Goal: Task Accomplishment & Management: Use online tool/utility

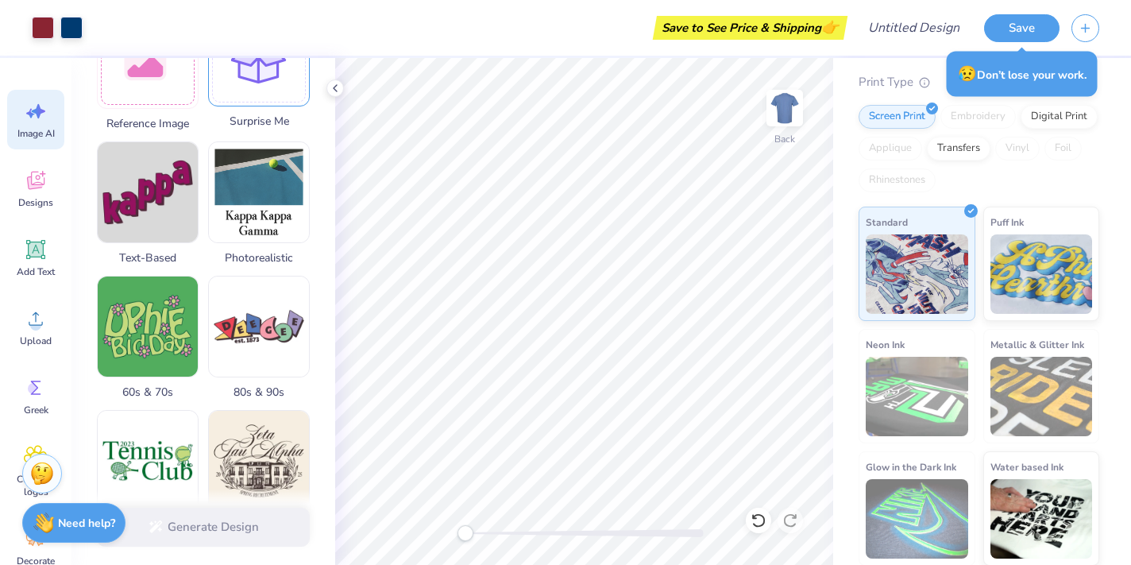
scroll to position [329, 0]
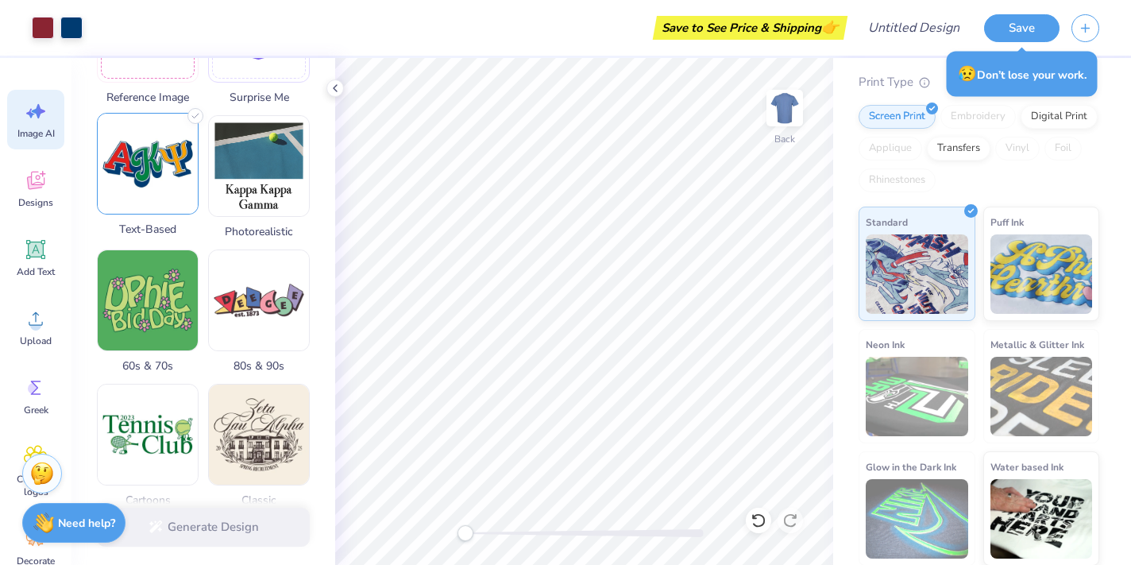
click at [167, 181] on img at bounding box center [148, 164] width 100 height 100
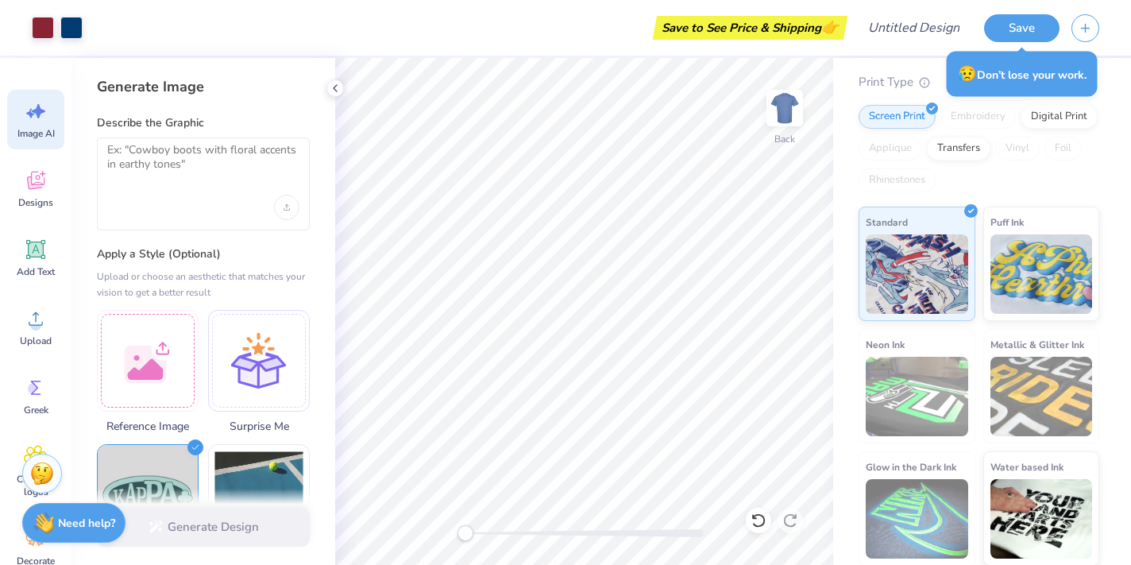
scroll to position [0, 0]
click at [179, 203] on div at bounding box center [203, 207] width 192 height 25
click at [164, 158] on textarea at bounding box center [203, 163] width 192 height 40
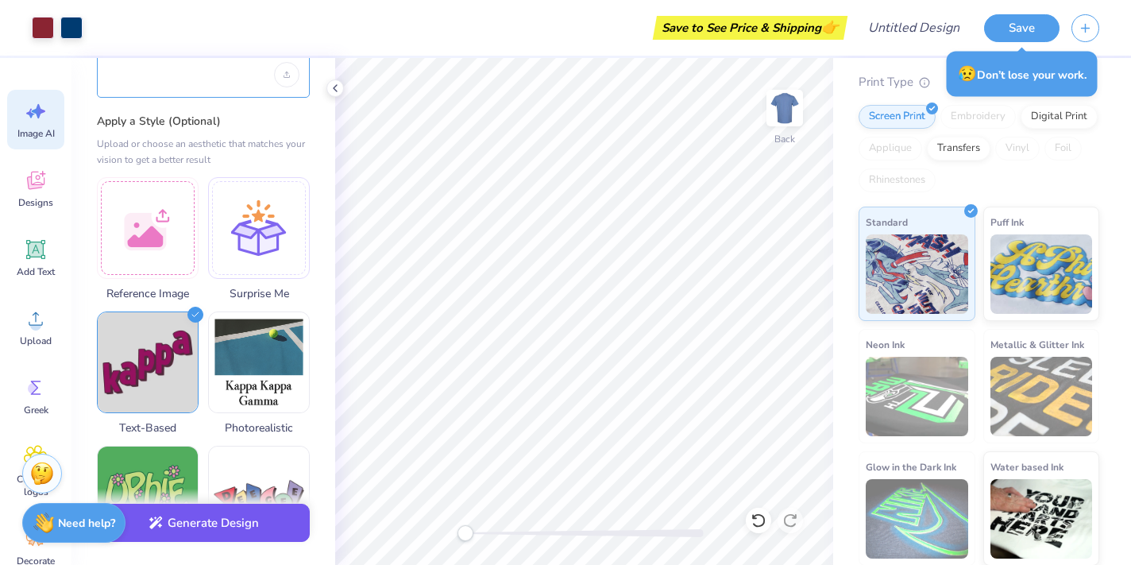
scroll to position [137, 0]
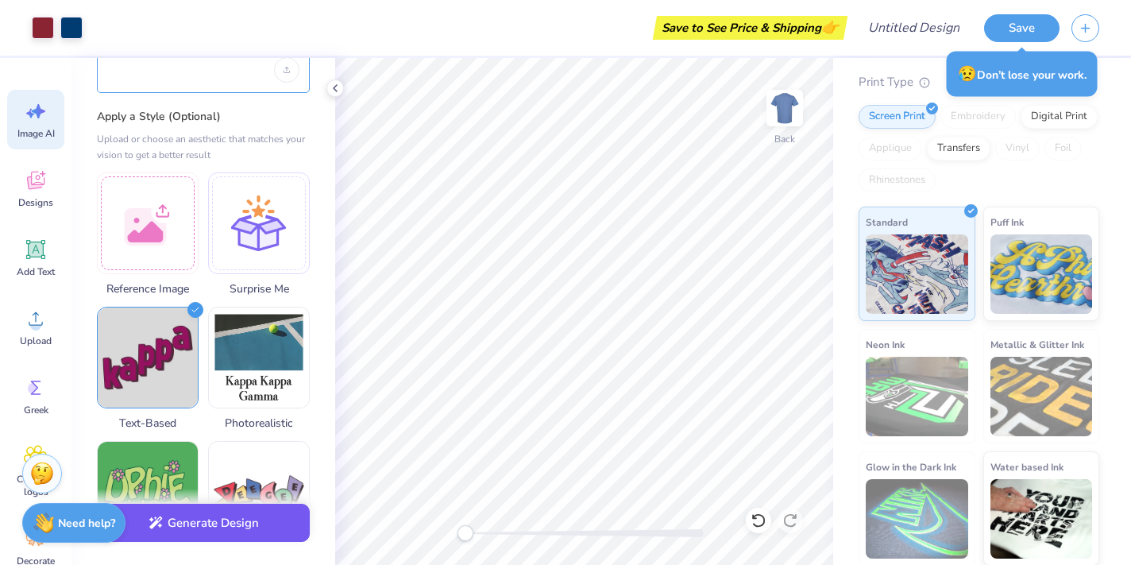
type textarea "Delta delta sigma"
click at [246, 530] on button "Generate Design" at bounding box center [203, 522] width 213 height 39
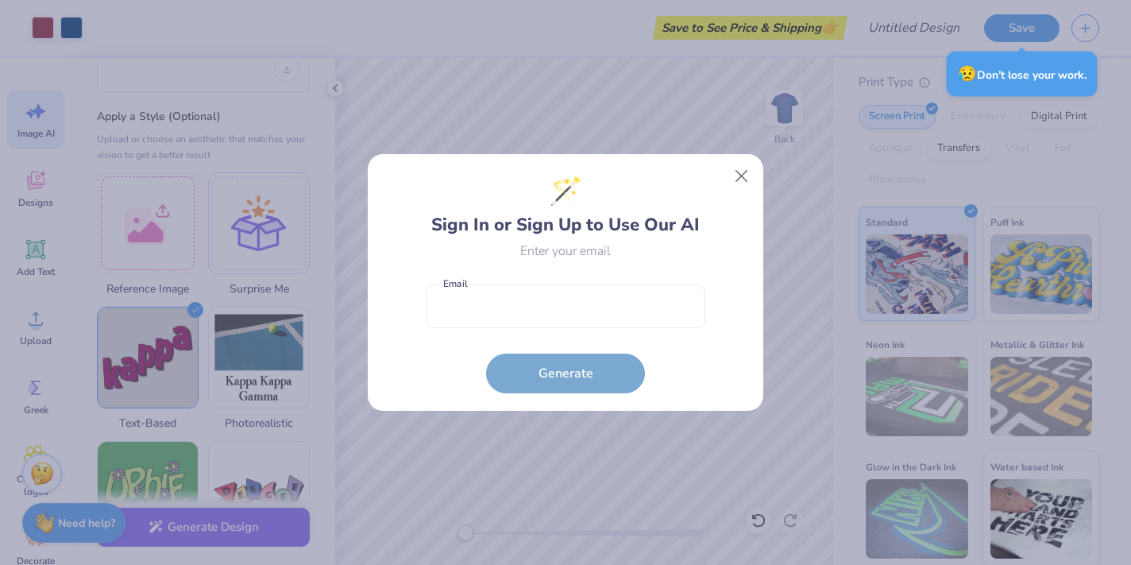
click at [570, 385] on form "Email is a required field Email Generate" at bounding box center [566, 334] width 280 height 117
click at [574, 312] on input "email" at bounding box center [566, 306] width 280 height 44
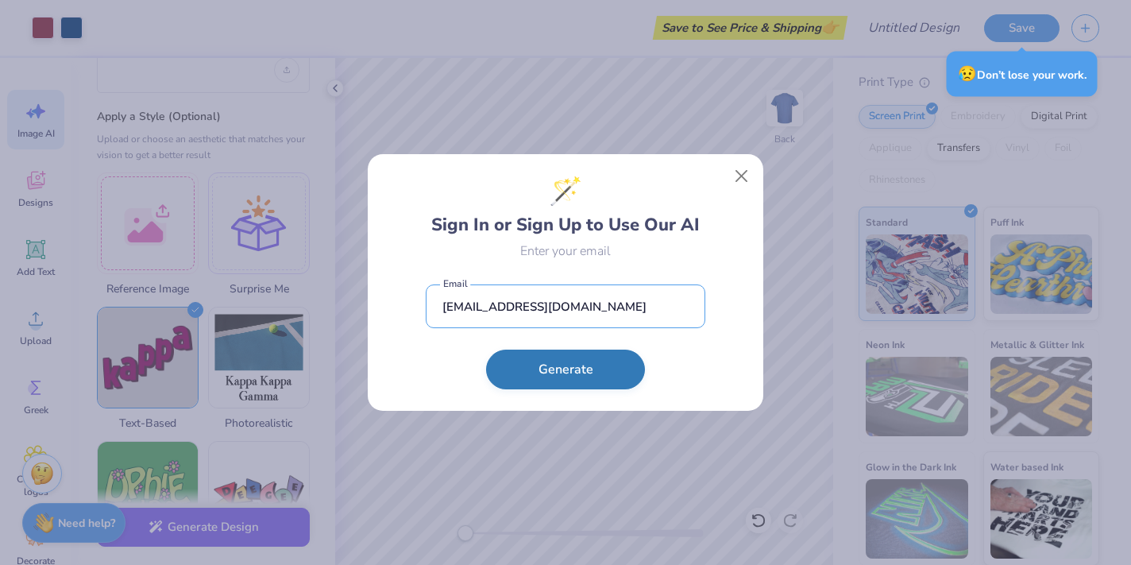
type input "[EMAIL_ADDRESS][DOMAIN_NAME]"
click at [573, 364] on button "Generate" at bounding box center [565, 369] width 159 height 40
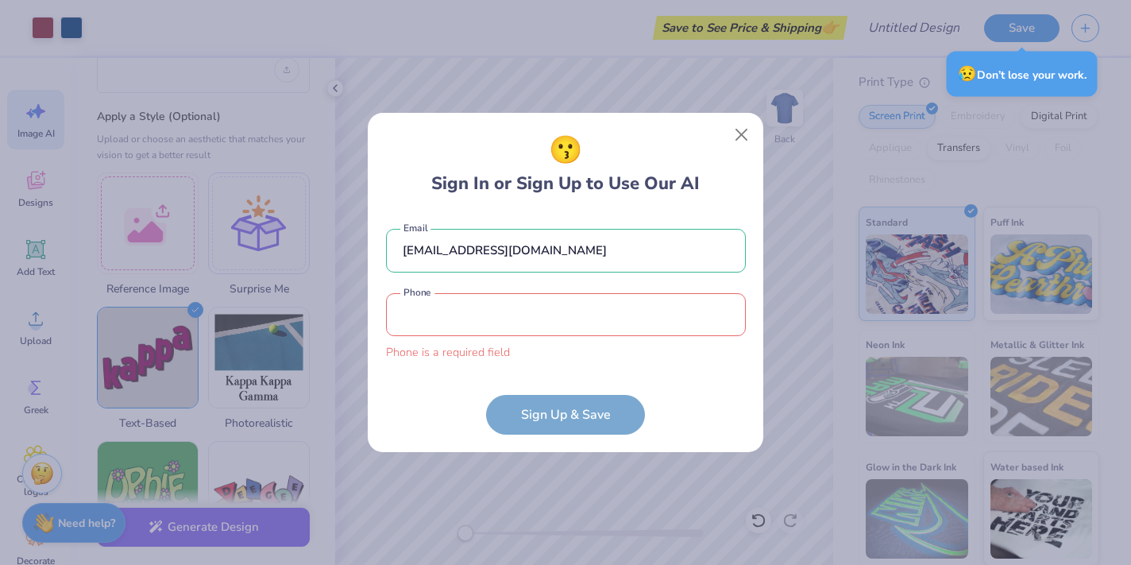
click at [577, 392] on form "[EMAIL_ADDRESS][DOMAIN_NAME] Email Phone is a required field Phone Sign Up & Sa…" at bounding box center [566, 324] width 360 height 222
click at [579, 411] on form "[EMAIL_ADDRESS][DOMAIN_NAME] Email Phone is a required field Phone Sign Up & Sa…" at bounding box center [566, 324] width 360 height 222
click at [553, 298] on input "tel" at bounding box center [566, 315] width 360 height 44
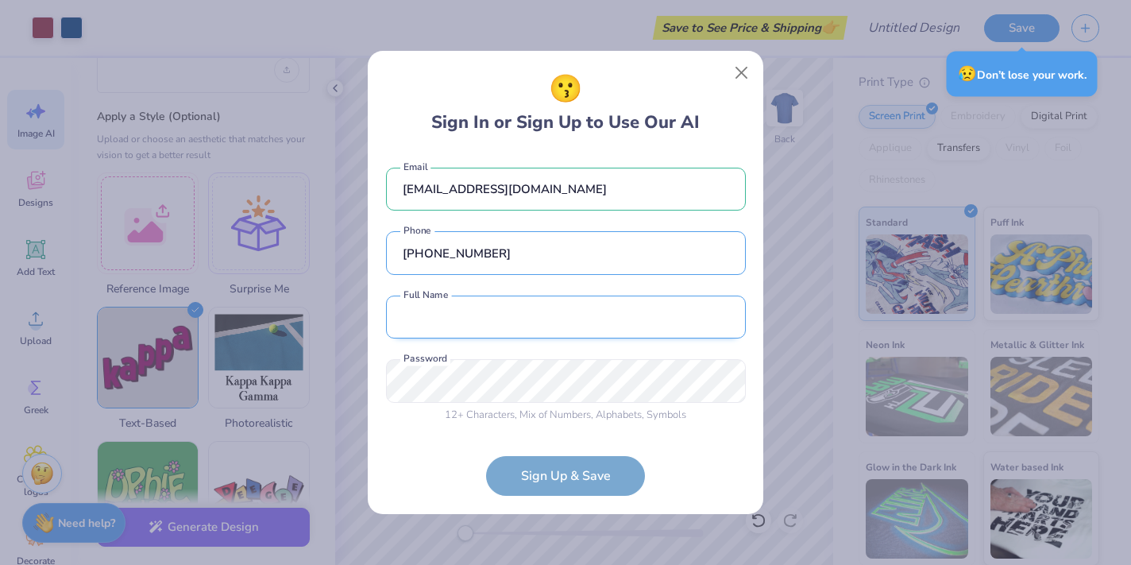
type input "[PHONE_NUMBER]"
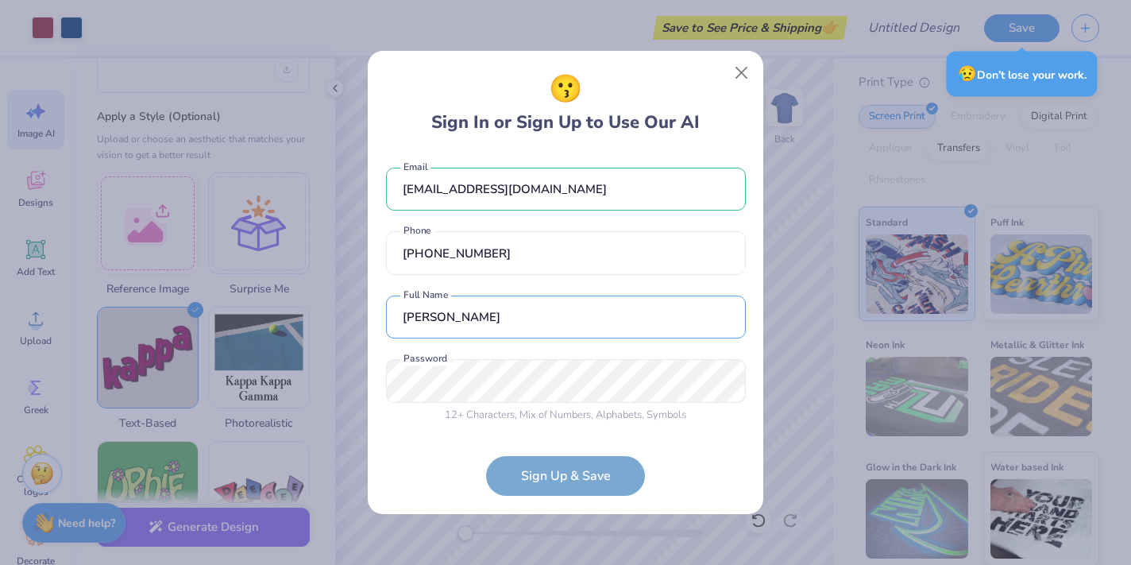
type input "[PERSON_NAME]"
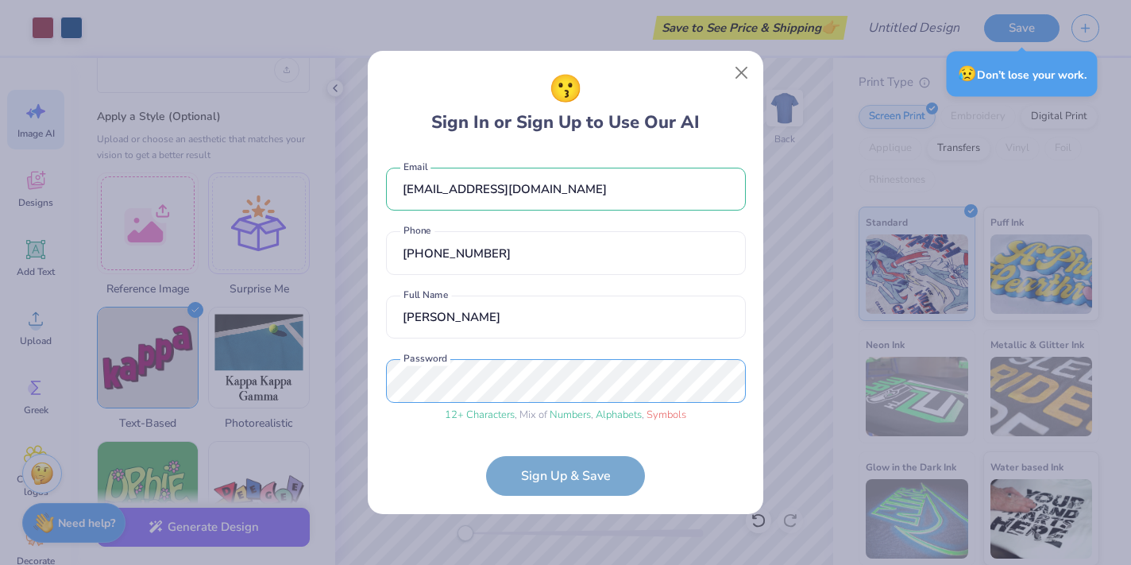
scroll to position [56, 0]
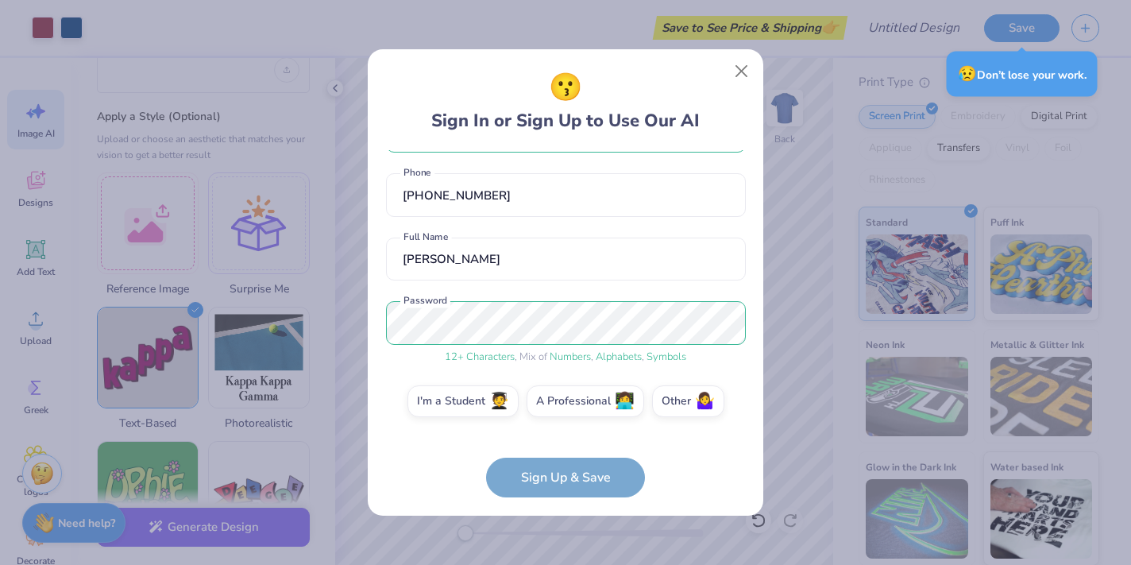
click at [546, 491] on form "[EMAIL_ADDRESS][DOMAIN_NAME] Email [PHONE_NUMBER] Phone [PERSON_NAME] Full Name…" at bounding box center [566, 324] width 360 height 348
click at [465, 386] on label "I'm a Student 🧑‍🎓" at bounding box center [462, 399] width 111 height 32
click at [561, 457] on input "I'm a Student 🧑‍🎓" at bounding box center [566, 462] width 10 height 10
click at [476, 445] on div "Use Up and Down to choose options, press Enter to select the currently focused …" at bounding box center [566, 490] width 360 height 91
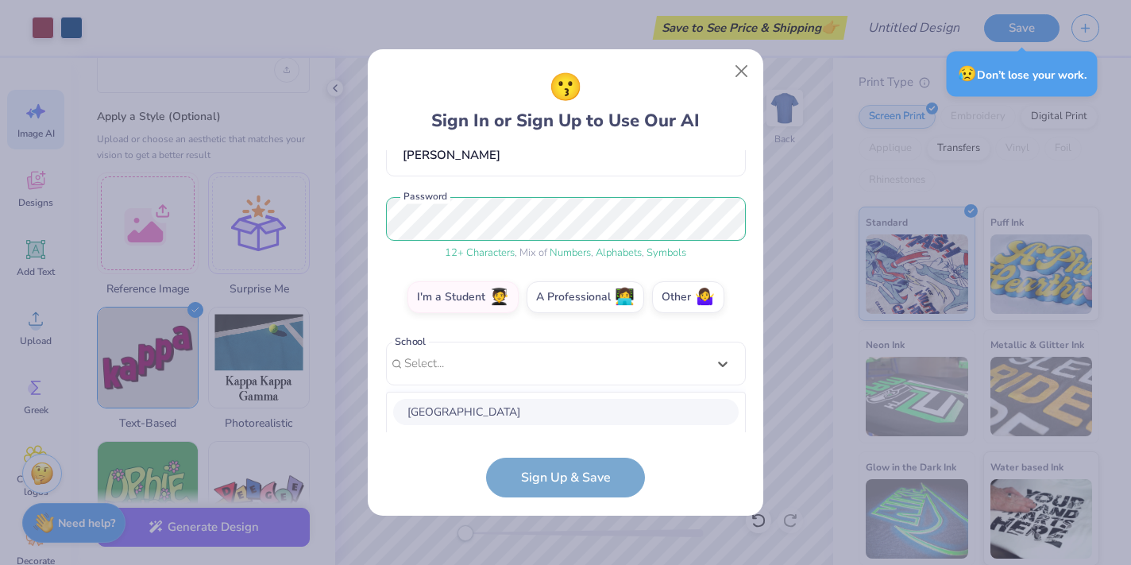
click at [476, 405] on div "[GEOGRAPHIC_DATA]" at bounding box center [565, 412] width 345 height 26
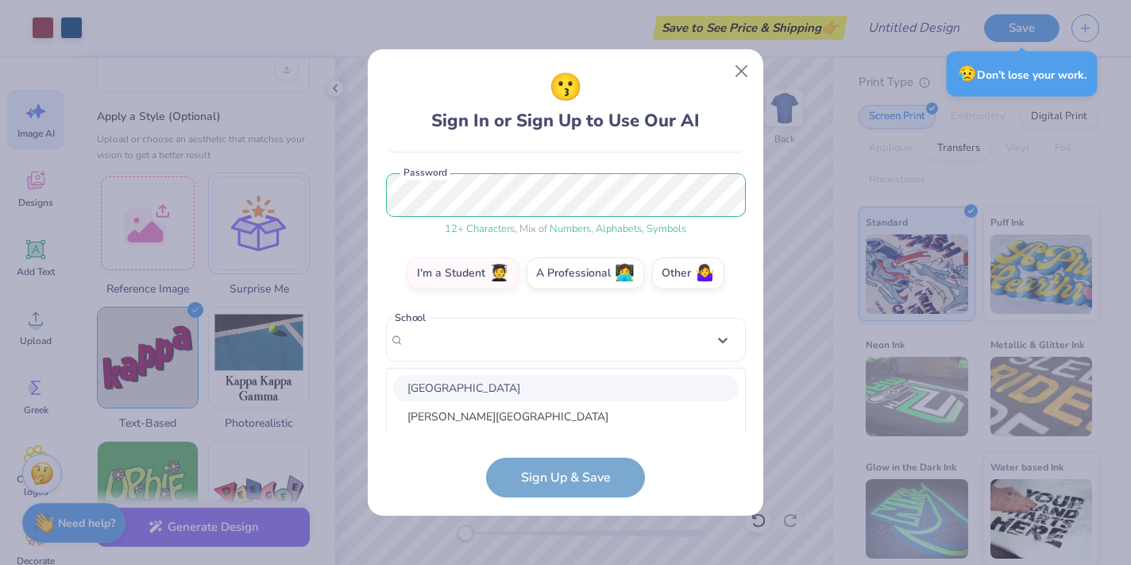
click at [493, 337] on div "option focused, 5 of 30. 30 results available. Use Up and Down to choose option…" at bounding box center [566, 463] width 360 height 290
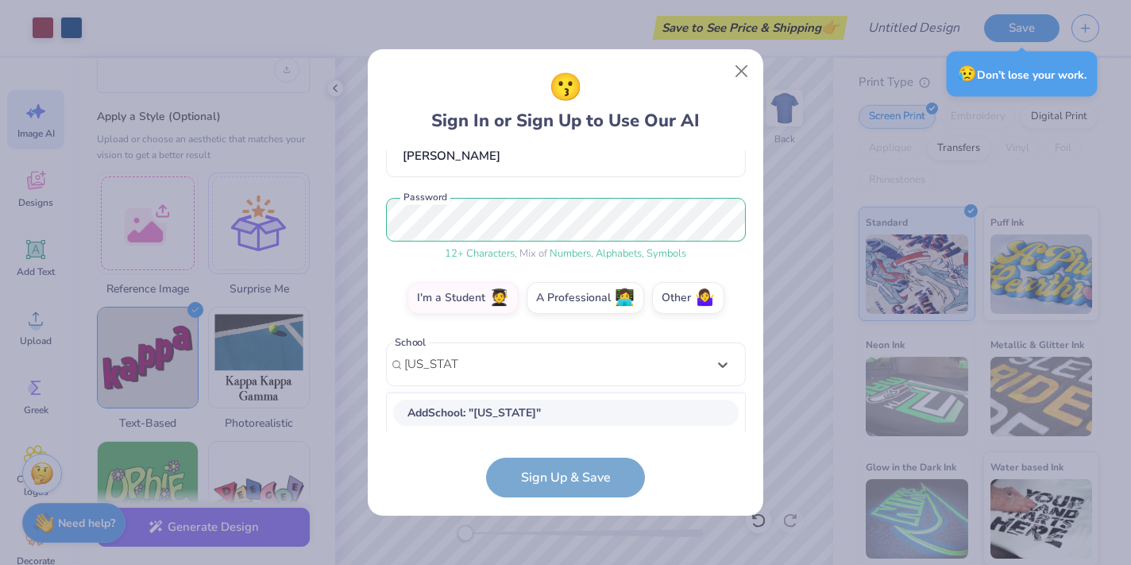
scroll to position [359, 0]
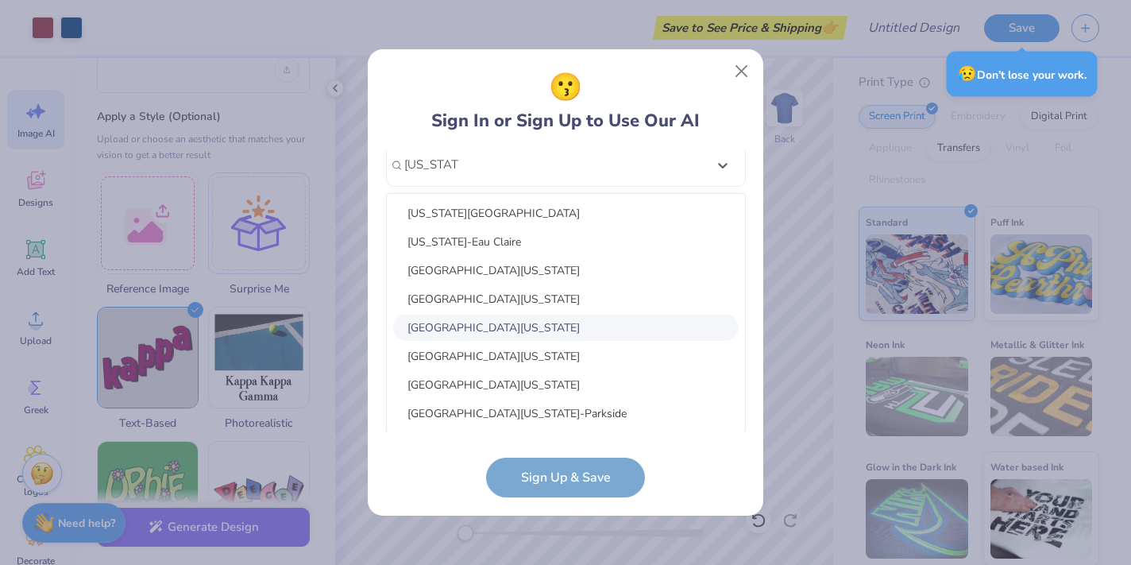
click at [571, 330] on div "[GEOGRAPHIC_DATA][US_STATE]" at bounding box center [565, 327] width 345 height 26
type input "[US_STATE]"
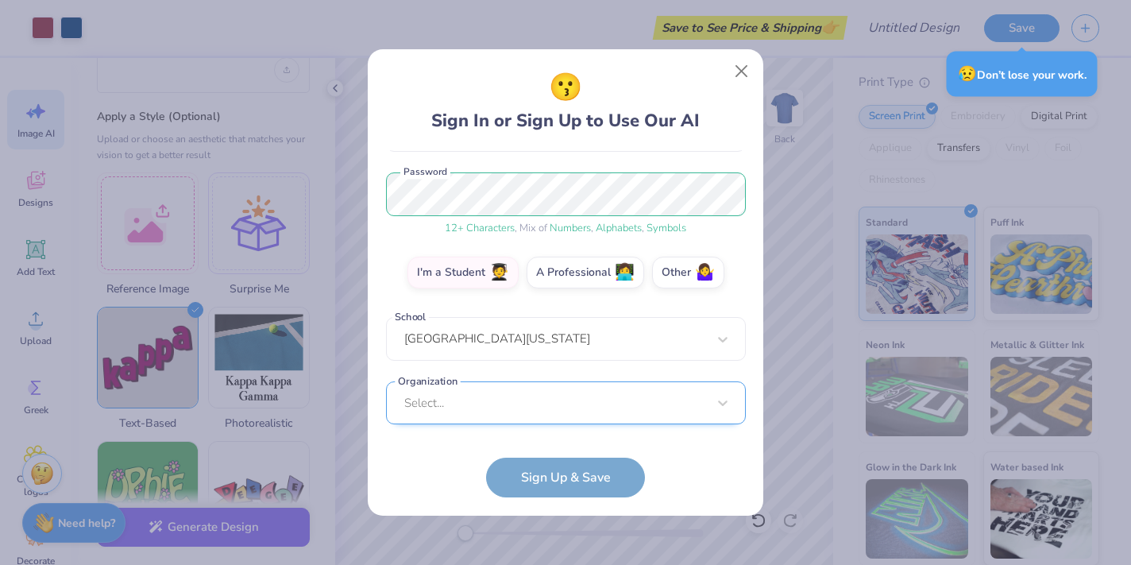
click at [550, 404] on div "Select..." at bounding box center [566, 403] width 360 height 44
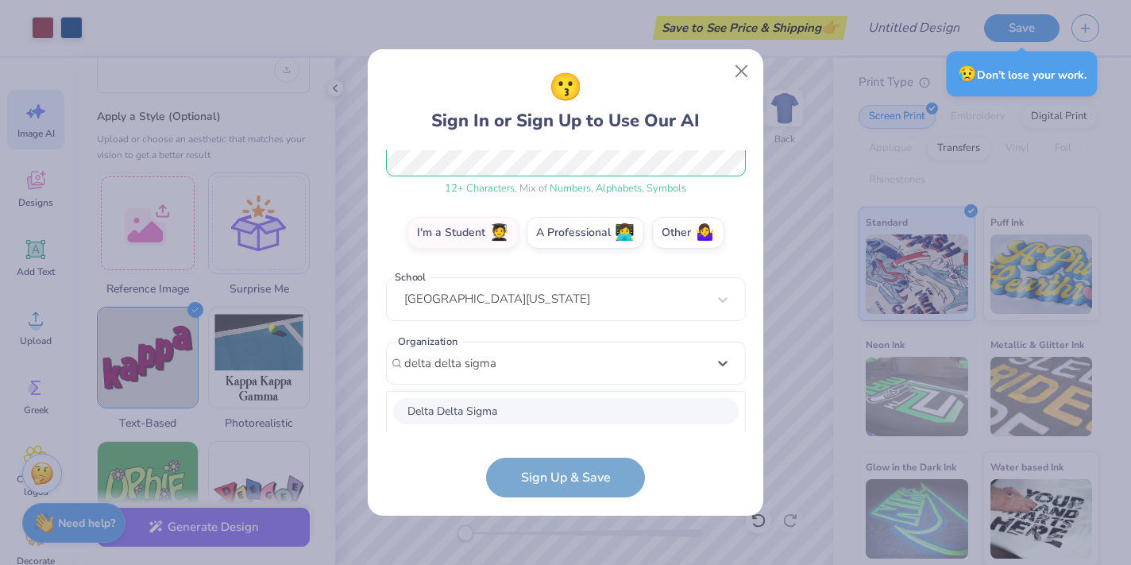
scroll to position [423, 0]
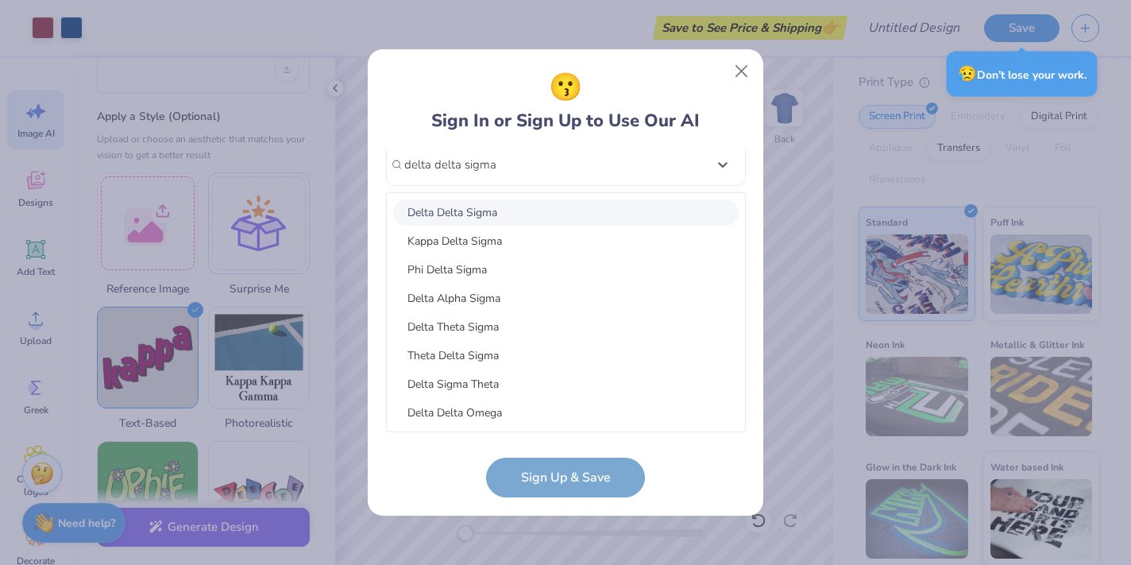
click at [523, 216] on div "Delta Delta Sigma" at bounding box center [565, 212] width 345 height 26
type input "delta delta sigma"
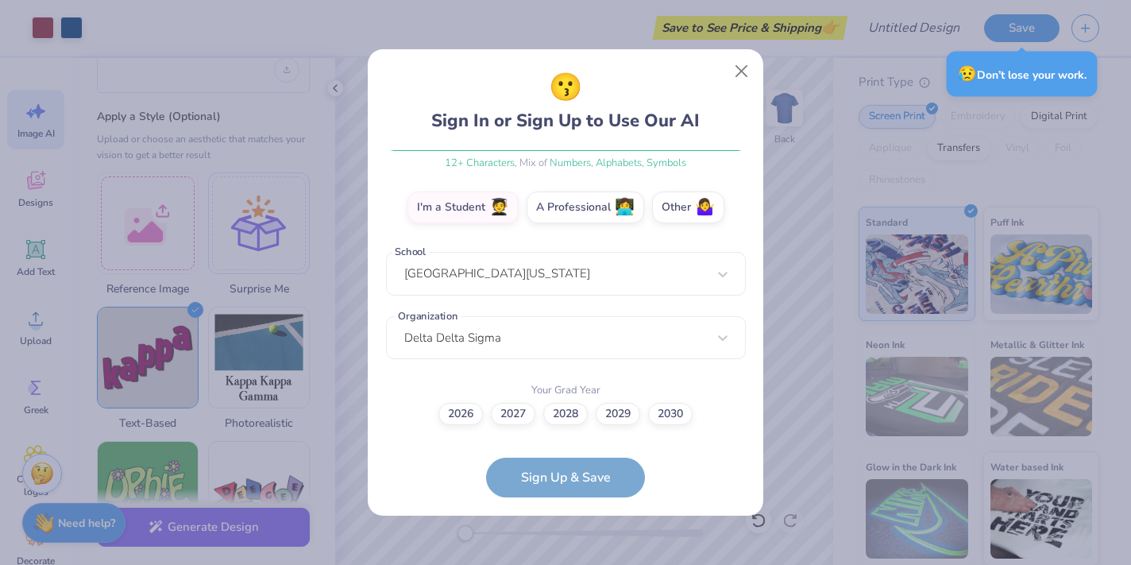
scroll to position [249, 0]
click at [576, 411] on label "2028" at bounding box center [565, 412] width 44 height 22
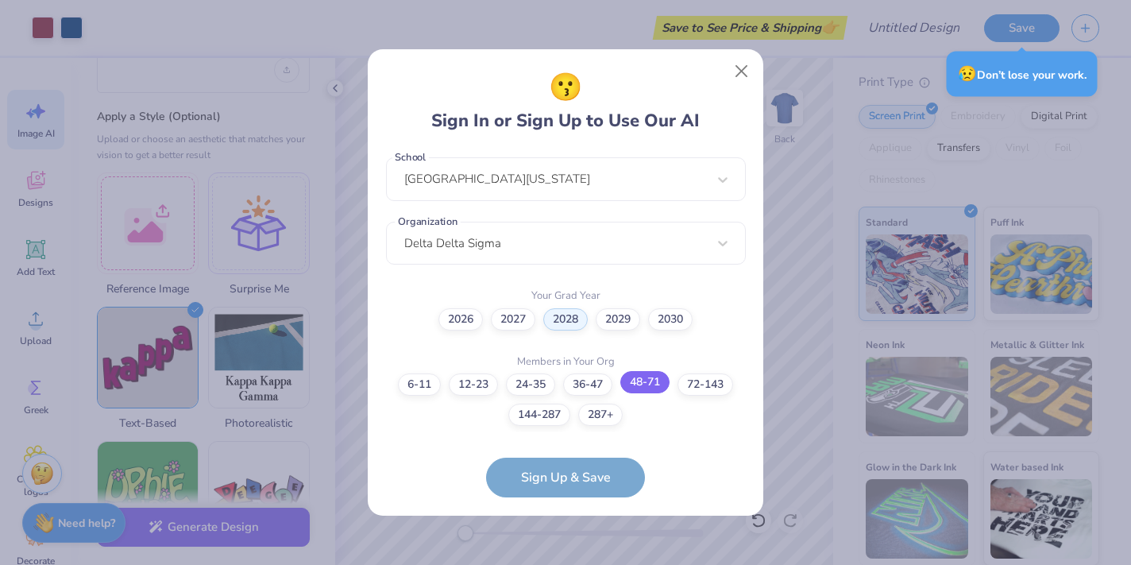
click at [633, 390] on label "48-71" at bounding box center [644, 382] width 49 height 22
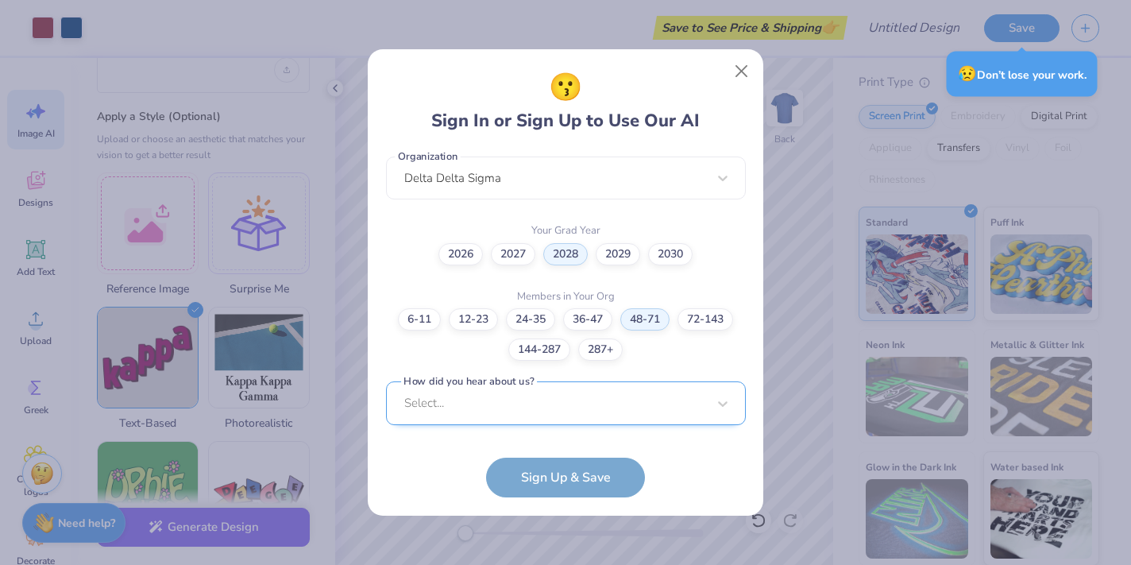
click at [569, 411] on div "Select..." at bounding box center [566, 403] width 360 height 44
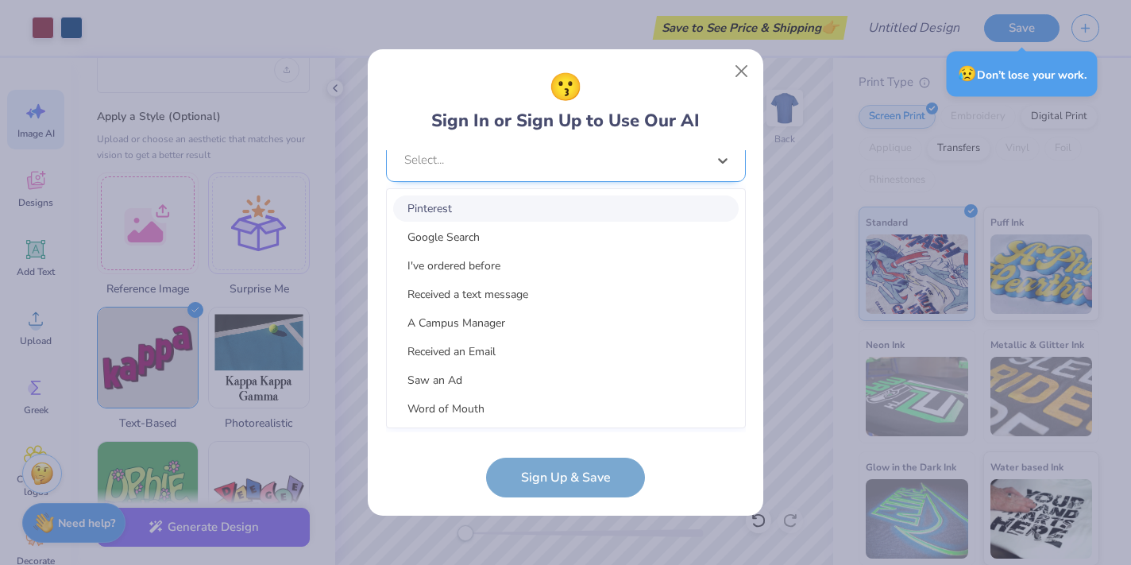
scroll to position [647, 0]
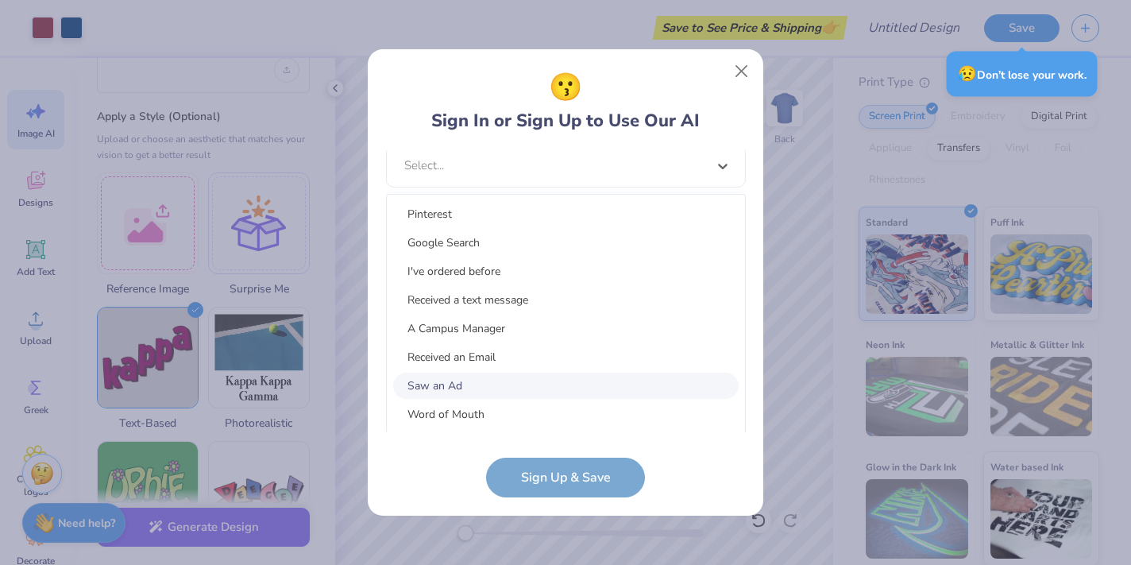
click at [550, 389] on div "Saw an Ad" at bounding box center [565, 385] width 345 height 26
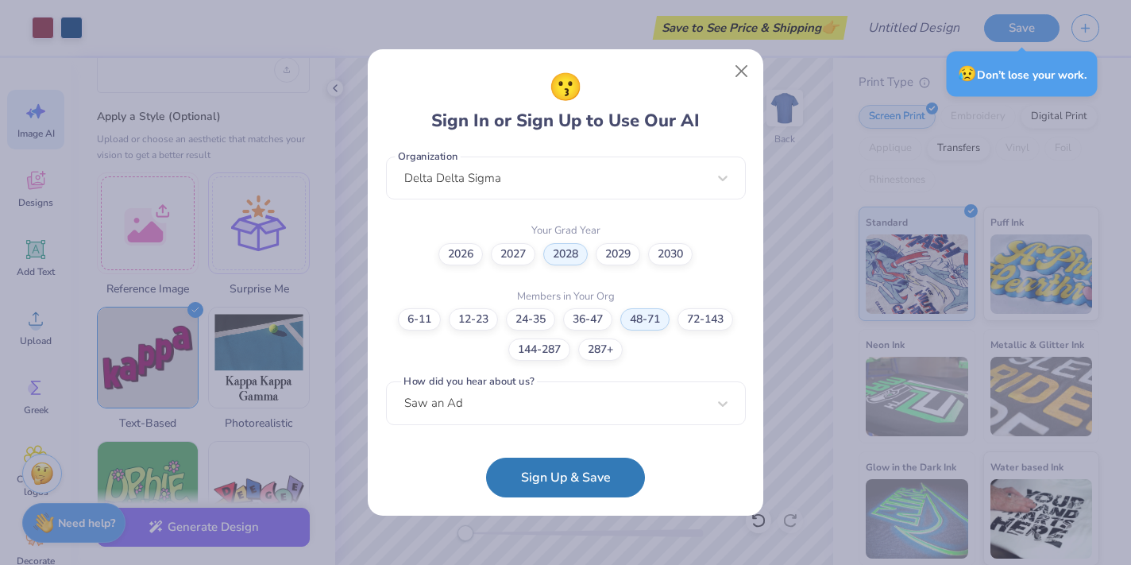
scroll to position [409, 0]
click at [572, 478] on button "Sign Up & Save" at bounding box center [565, 473] width 159 height 40
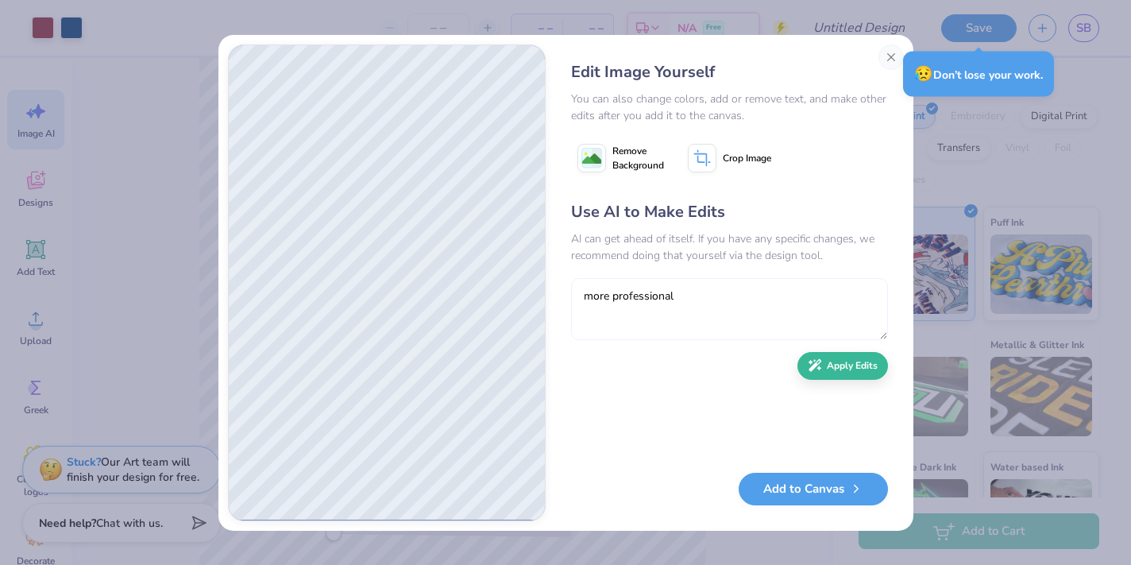
type textarea "more professional"
drag, startPoint x: 681, startPoint y: 309, endPoint x: 860, endPoint y: 377, distance: 191.3
click at [860, 378] on div "Use AI to Make Edits AI can get ahead of itself. If you have any specific chang…" at bounding box center [729, 328] width 317 height 257
click at [830, 354] on button "Apply Edits" at bounding box center [842, 362] width 91 height 28
click at [758, 311] on textarea at bounding box center [729, 309] width 317 height 62
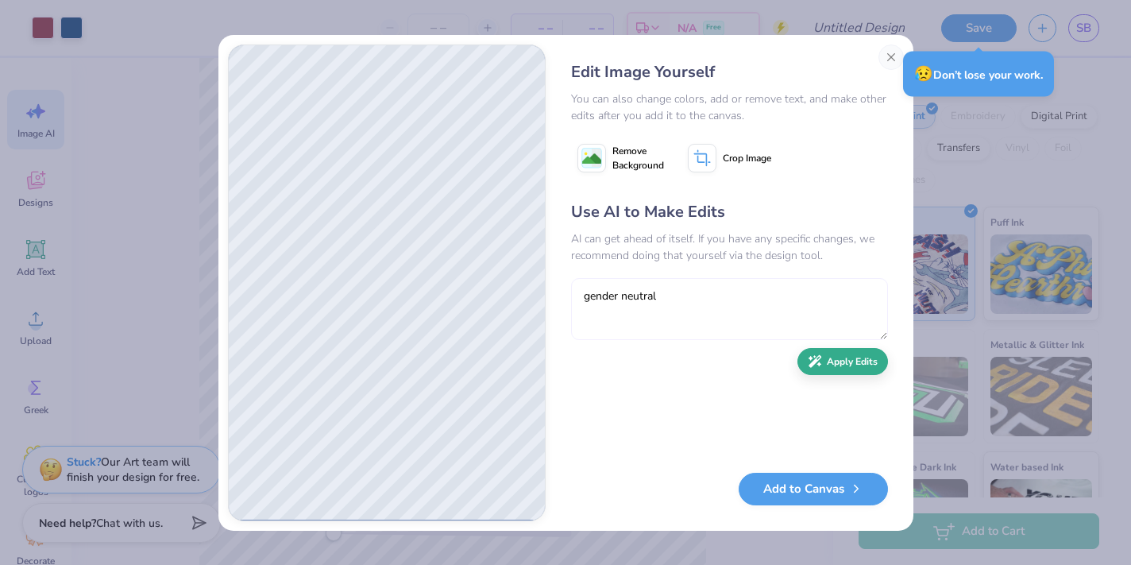
type textarea "gender neutral"
click at [854, 371] on button "Apply Edits" at bounding box center [842, 362] width 91 height 28
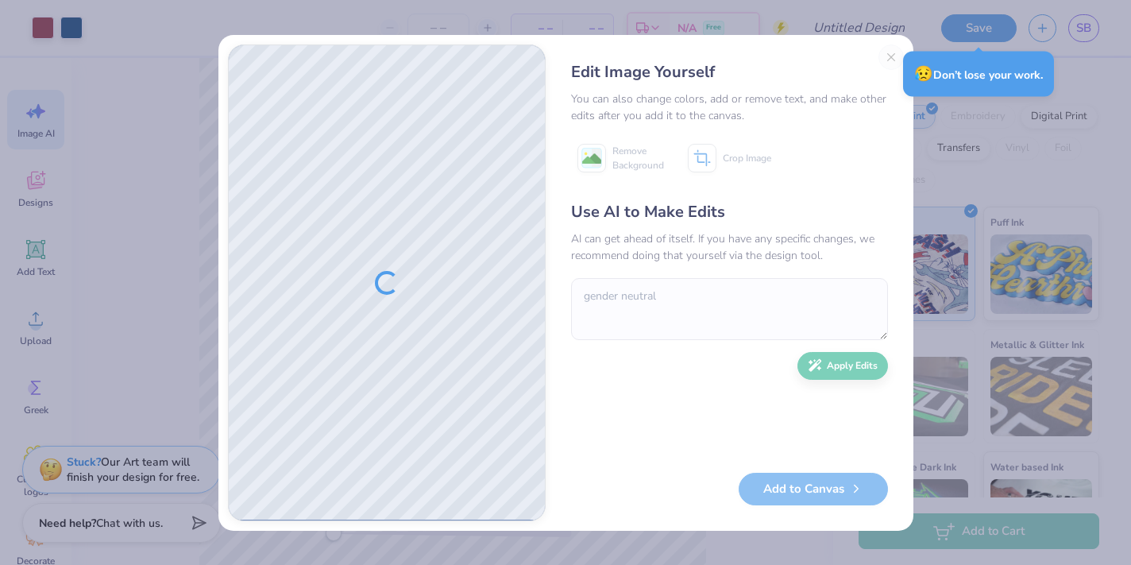
click at [812, 368] on div "Use AI to Make Edits AI can get ahead of itself. If you have any specific chang…" at bounding box center [729, 328] width 317 height 257
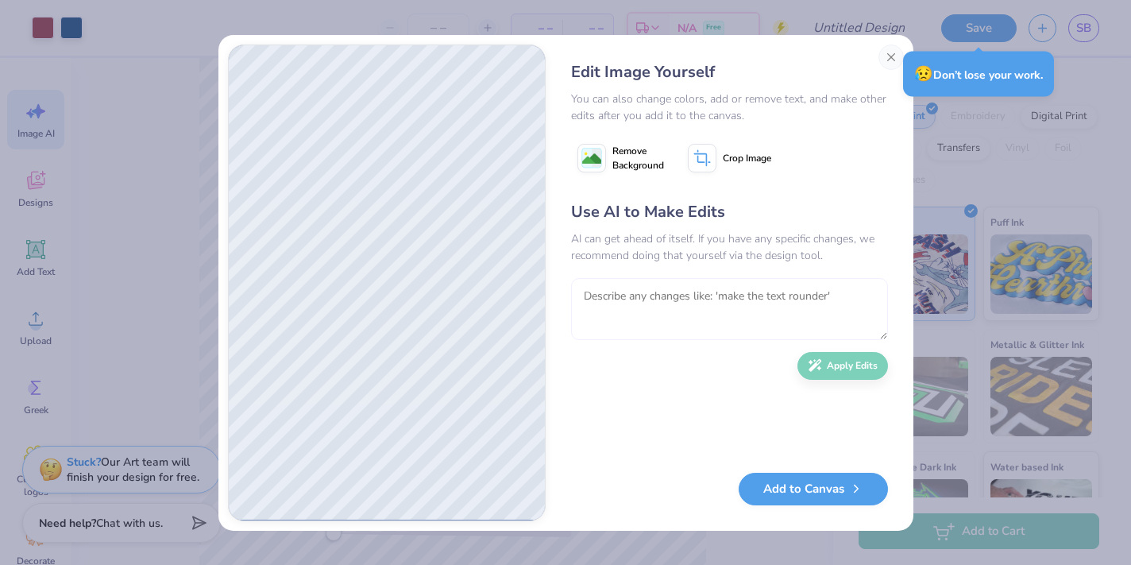
click at [738, 306] on textarea at bounding box center [729, 309] width 317 height 62
type textarea "less cursive"
click at [844, 362] on button "Apply Edits" at bounding box center [842, 362] width 91 height 28
click at [893, 51] on button "Close" at bounding box center [890, 56] width 25 height 25
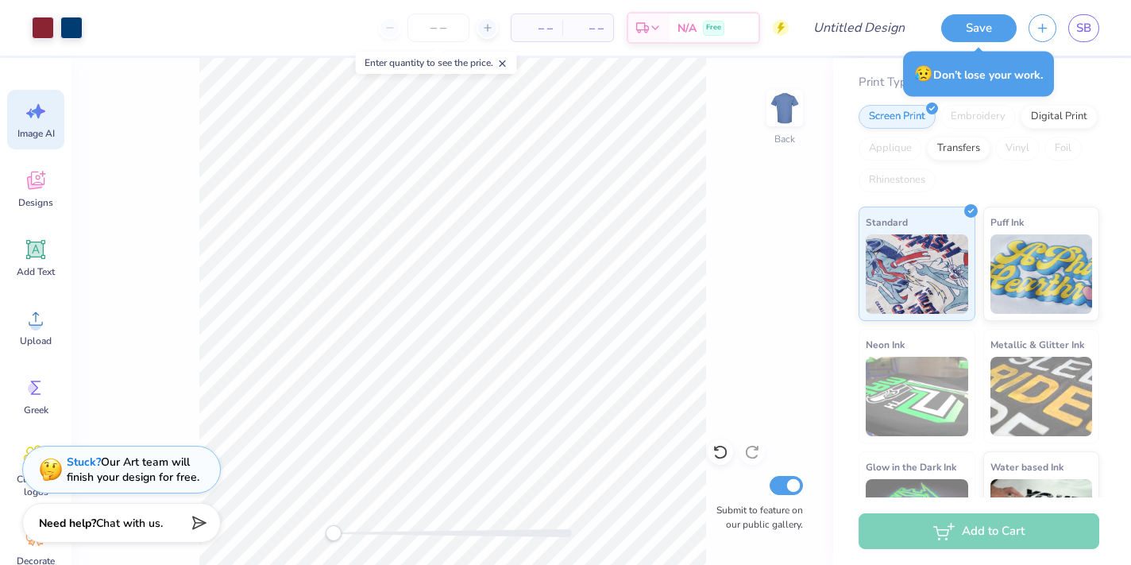
click at [44, 122] on icon at bounding box center [36, 111] width 24 height 24
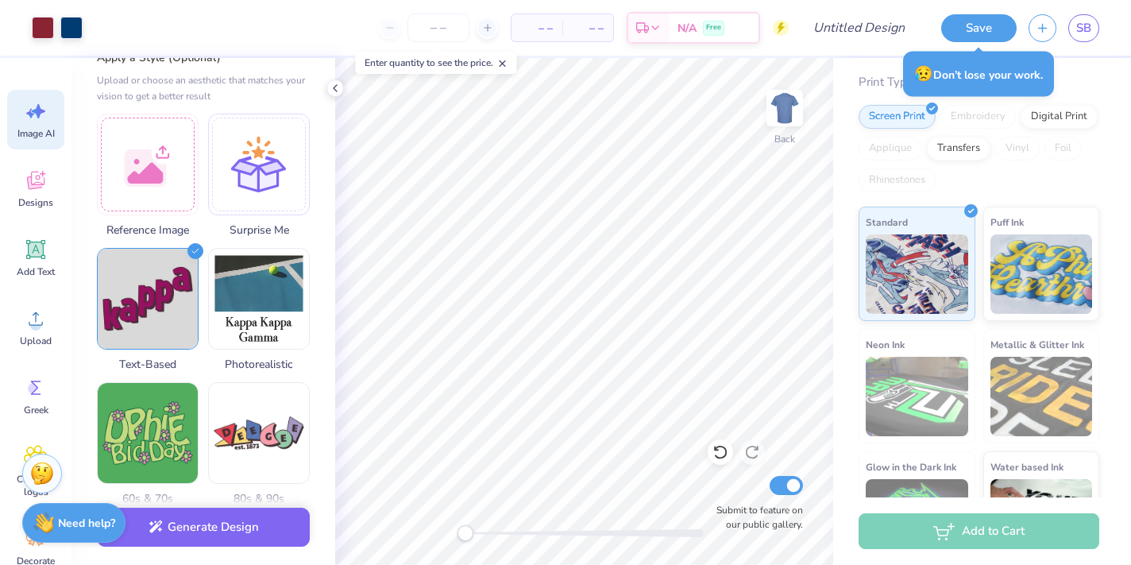
scroll to position [186, 0]
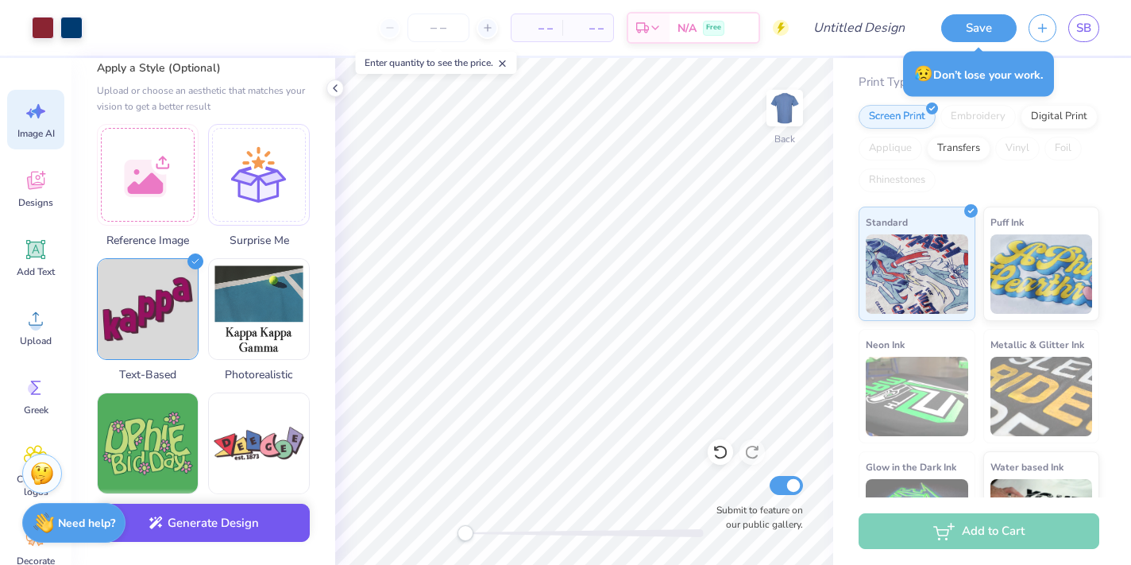
click at [243, 526] on button "Generate Design" at bounding box center [203, 522] width 213 height 39
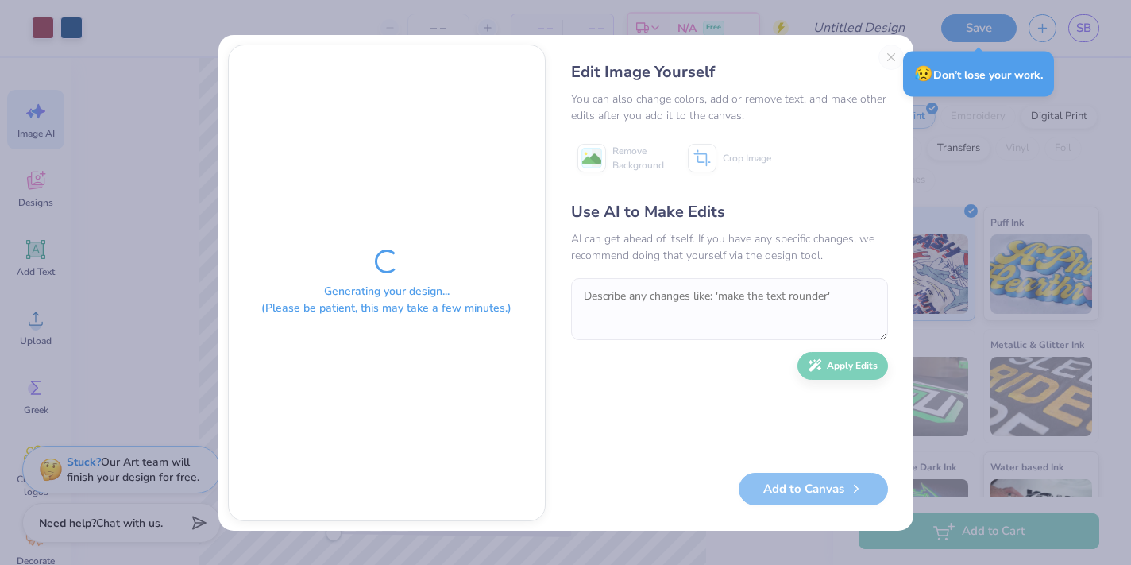
click at [889, 58] on div "Edit Image Yourself You can also change colors, add or remove text, and make ot…" at bounding box center [729, 282] width 349 height 476
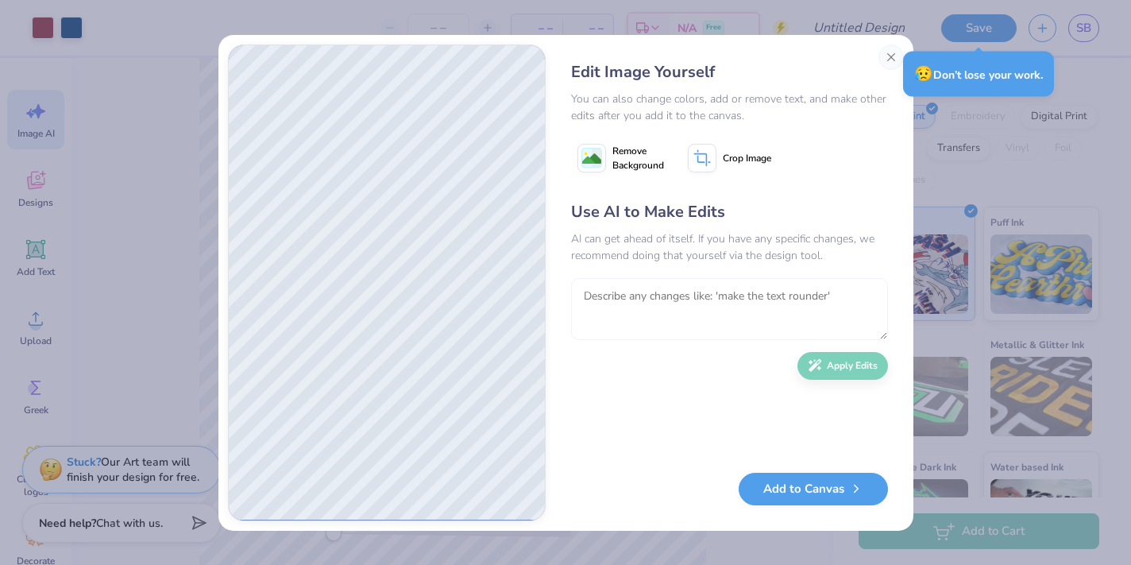
click at [725, 301] on textarea at bounding box center [729, 309] width 317 height 62
type textarea "light blue and navy blue just words gender neutral"
click at [814, 372] on button "Apply Edits" at bounding box center [842, 362] width 91 height 28
click at [601, 159] on rect at bounding box center [591, 158] width 20 height 20
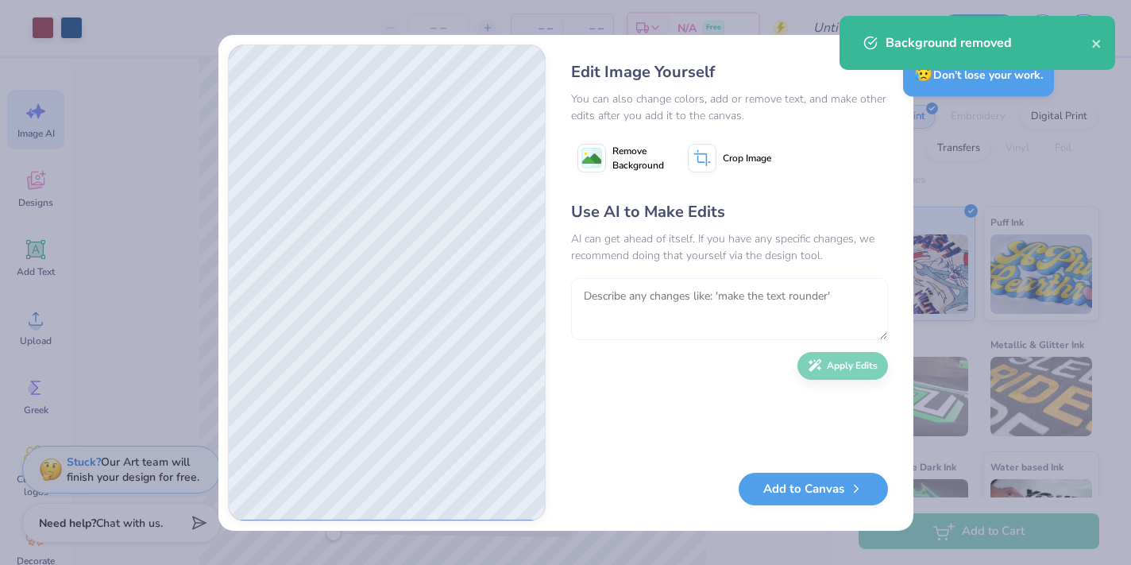
click at [677, 310] on textarea at bounding box center [729, 309] width 317 height 62
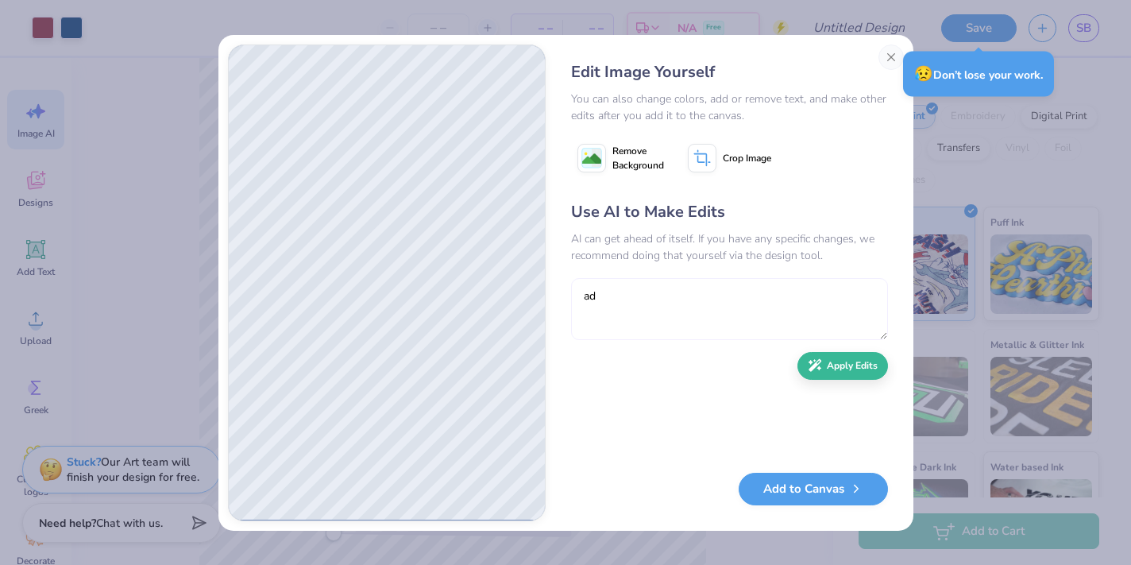
type textarea "a"
type textarea "make it more gender neutral"
click at [849, 367] on button "Apply Edits" at bounding box center [842, 362] width 91 height 28
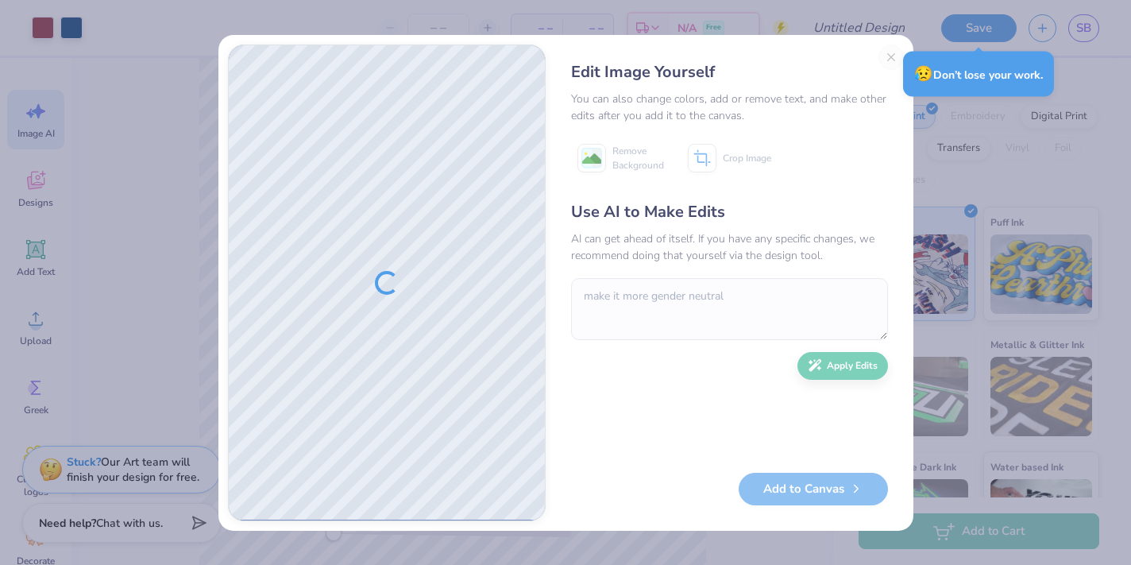
click at [893, 60] on div "Edit Image Yourself You can also change colors, add or remove text, and make ot…" at bounding box center [729, 282] width 349 height 476
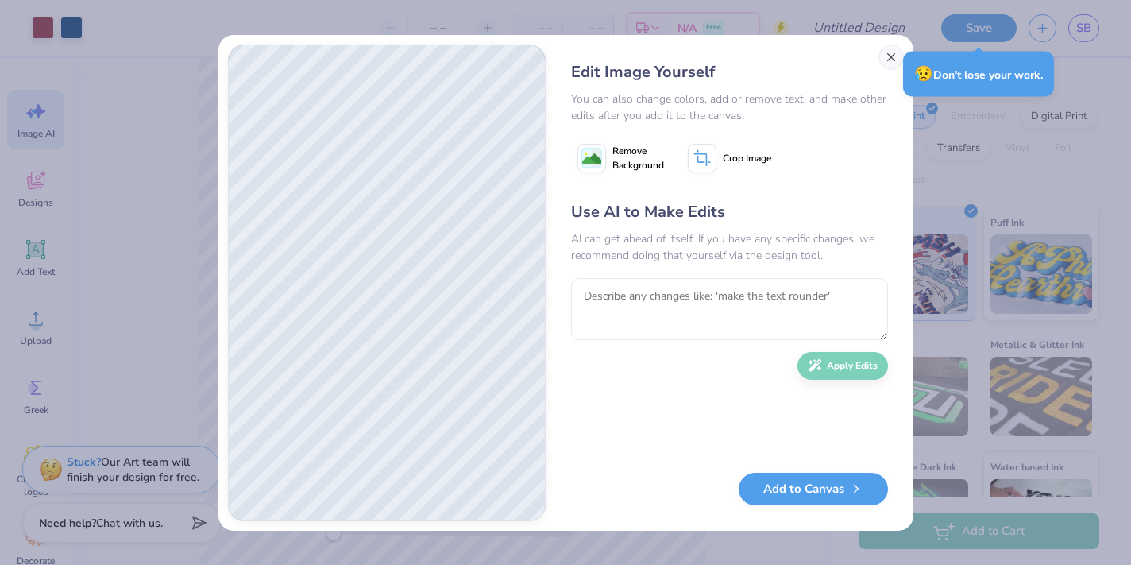
click at [893, 57] on button "Close" at bounding box center [890, 56] width 25 height 25
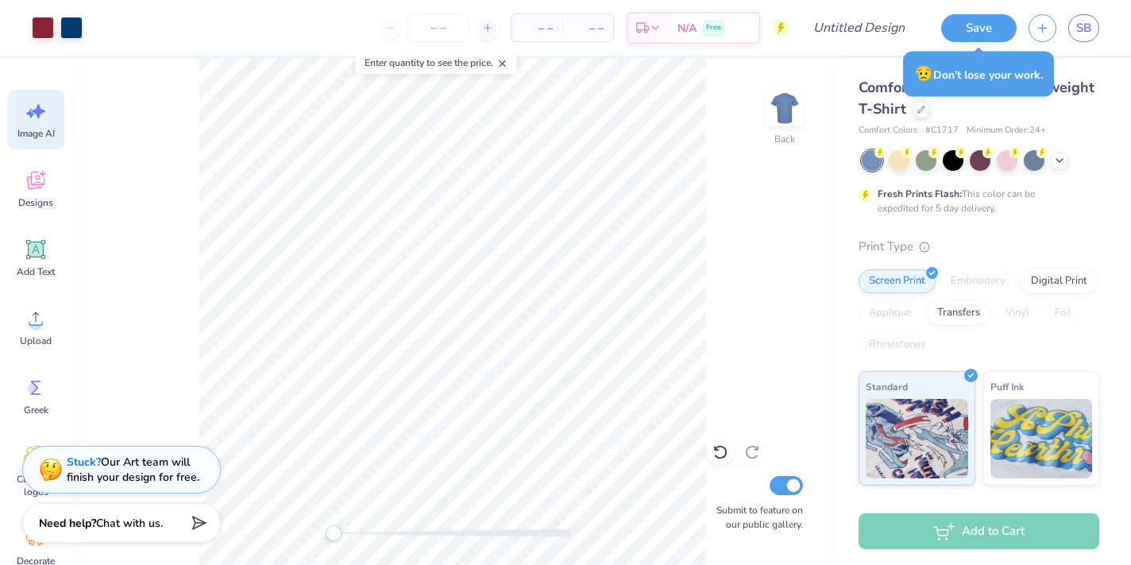
scroll to position [0, 0]
click at [970, 39] on button "Save" at bounding box center [978, 26] width 75 height 28
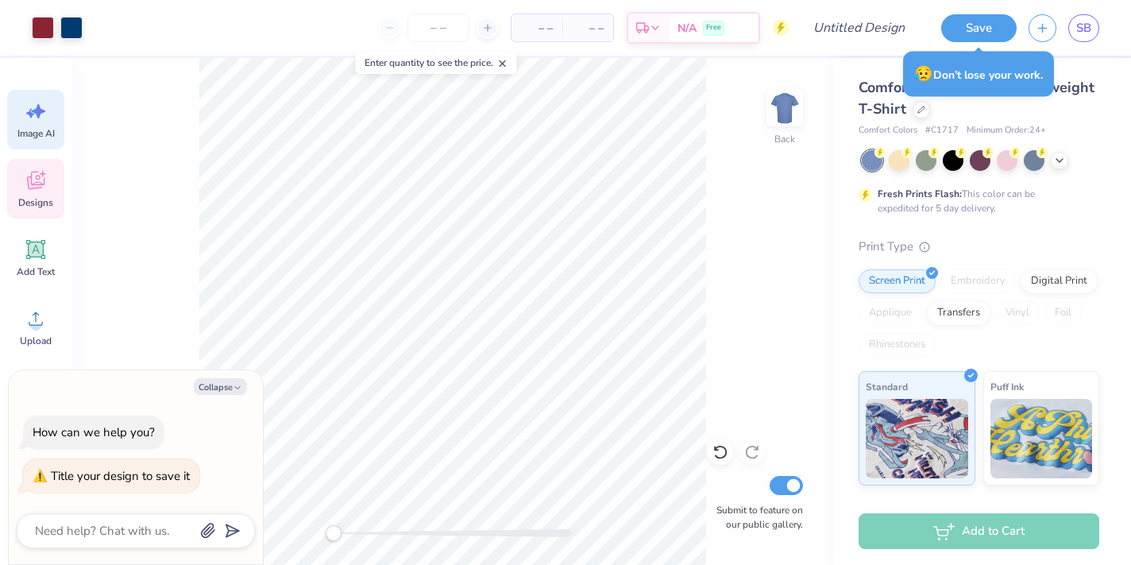
click at [28, 184] on icon at bounding box center [35, 181] width 17 height 18
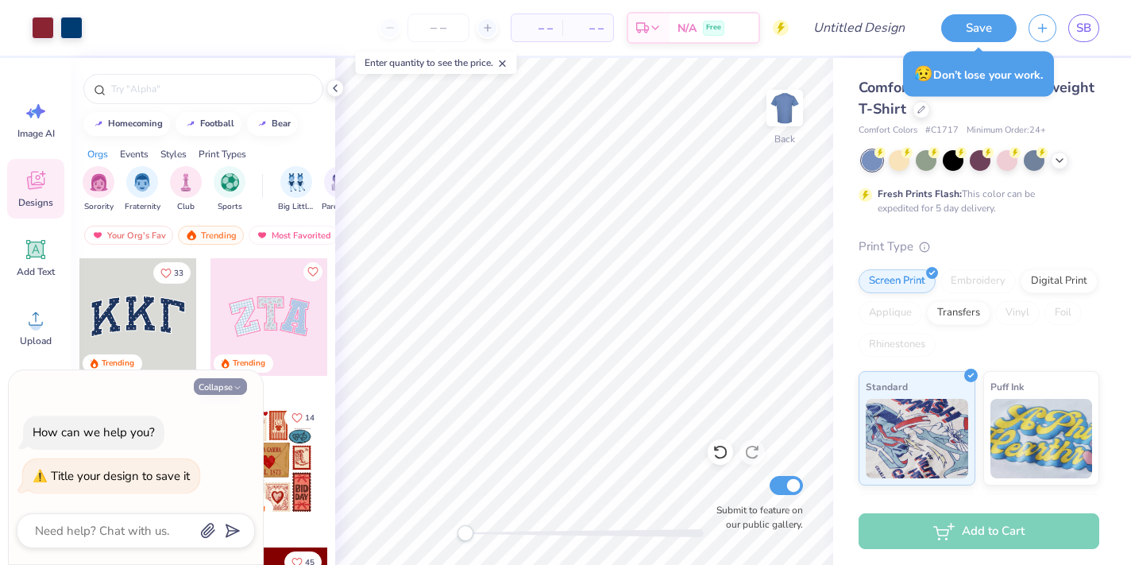
click at [226, 387] on button "Collapse" at bounding box center [220, 386] width 53 height 17
type textarea "x"
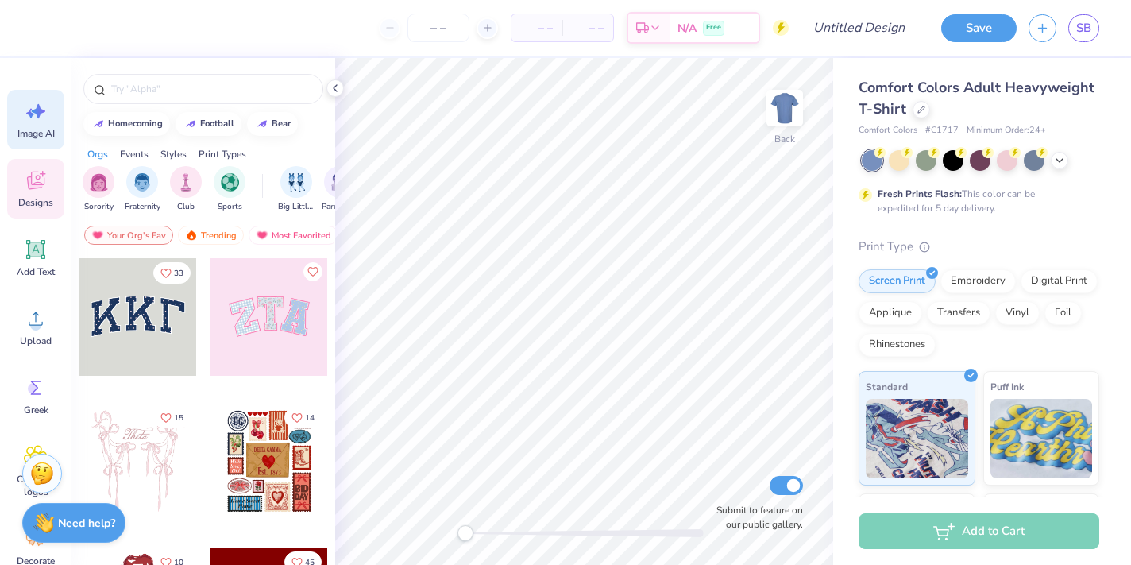
click at [38, 125] on div "Image AI" at bounding box center [35, 120] width 57 height 60
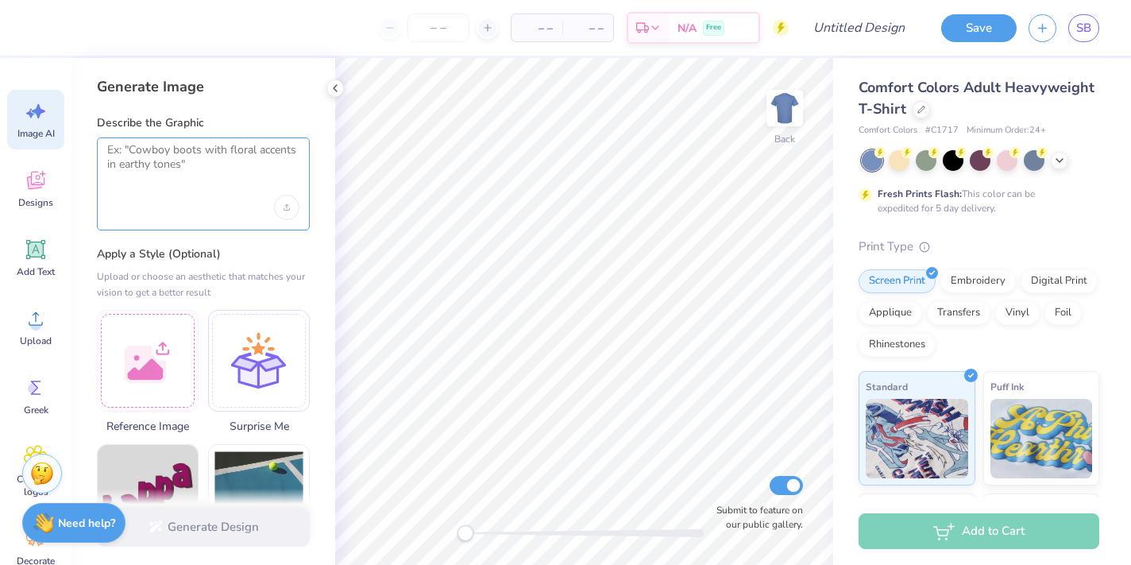
click at [148, 161] on textarea at bounding box center [203, 163] width 192 height 40
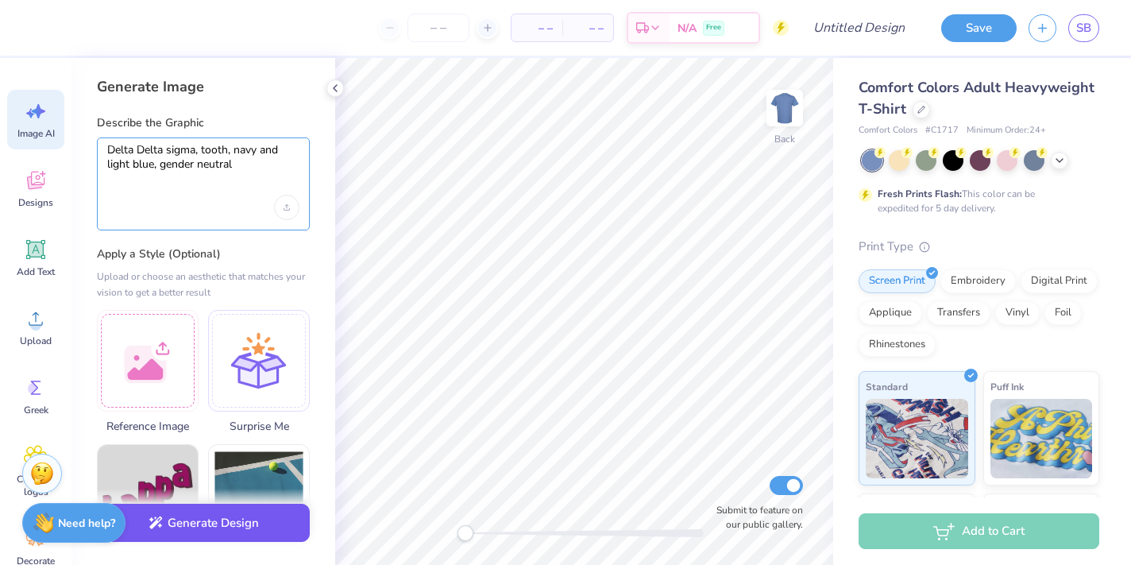
type textarea "Delta Delta sigma, tooth, navy and light blue, gender neutral"
click at [260, 519] on button "Generate Design" at bounding box center [203, 522] width 213 height 39
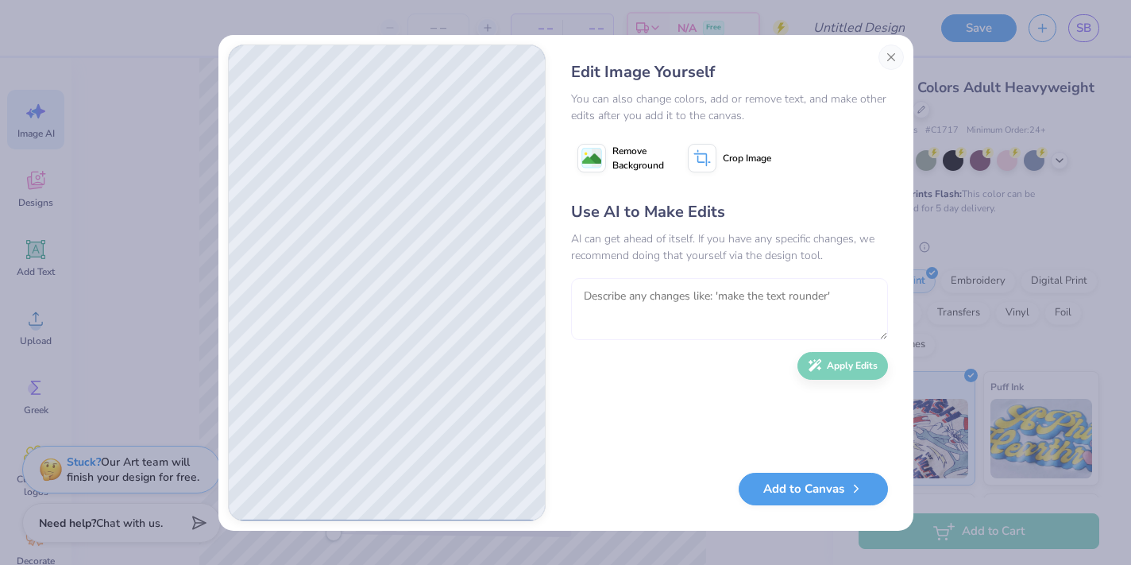
click at [682, 303] on textarea at bounding box center [729, 309] width 317 height 62
type textarea "add delta delta sigma"
click at [811, 370] on button "Apply Edits" at bounding box center [842, 362] width 91 height 28
click at [704, 318] on textarea at bounding box center [729, 309] width 317 height 62
type textarea "l"
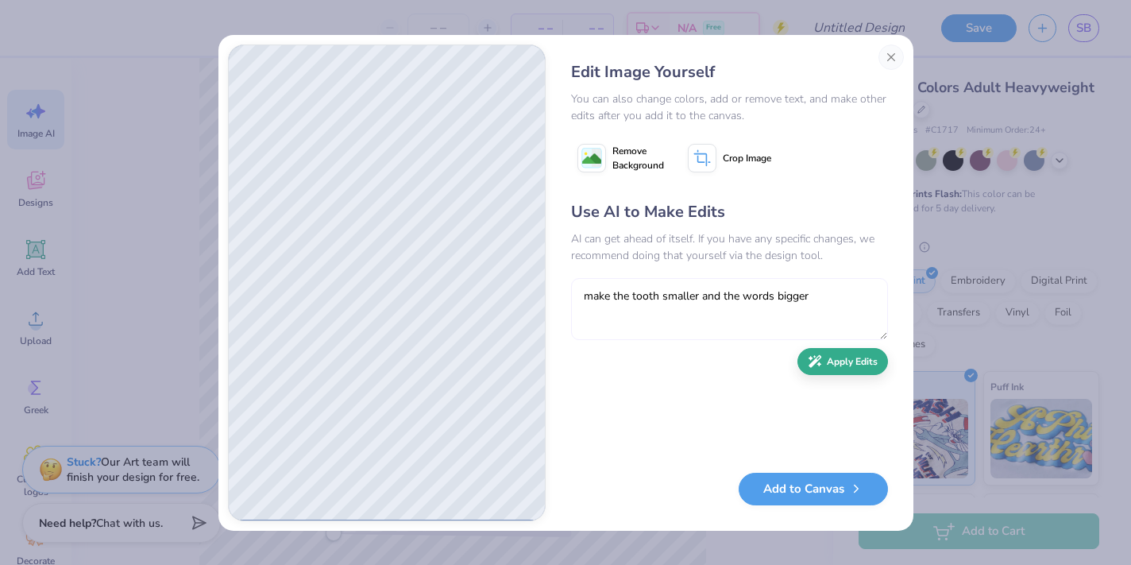
type textarea "make the tooth smaller and the words bigger"
click at [839, 357] on button "Apply Edits" at bounding box center [842, 362] width 91 height 28
click at [716, 282] on textarea at bounding box center [729, 309] width 317 height 62
type textarea "make the letters have a white outline and a more fun font"
click at [817, 364] on icon "button" at bounding box center [815, 361] width 14 height 14
